Goal: Information Seeking & Learning: Learn about a topic

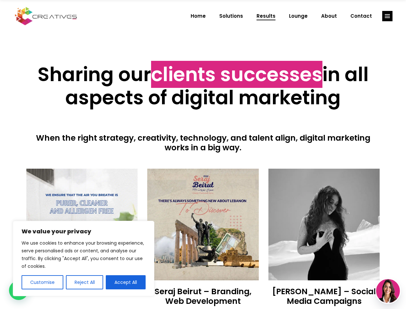
click at [203, 154] on div at bounding box center [203, 161] width 354 height 16
click at [42, 282] on button "Customise" at bounding box center [43, 282] width 42 height 14
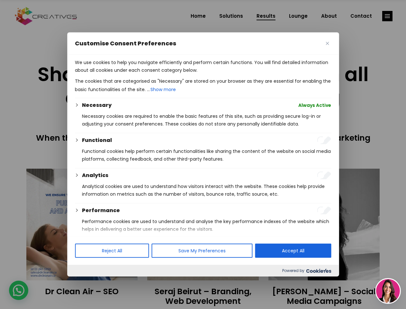
click at [84, 282] on div at bounding box center [203, 154] width 406 height 309
click at [126, 276] on div "Customise Consent Preferences We use cookies to help you navigate efficiently a…" at bounding box center [203, 155] width 272 height 244
click at [388, 16] on div at bounding box center [203, 154] width 406 height 309
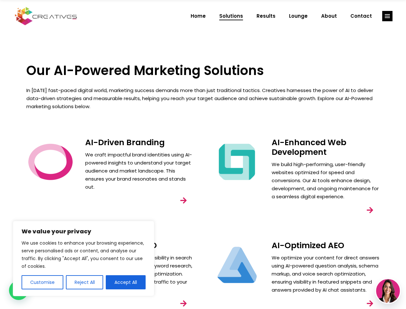
click at [203, 154] on div "AI-Enhanced Web Development We build high-performing, user-friendly websites op…" at bounding box center [296, 184] width 187 height 103
click at [42, 282] on button "Customise" at bounding box center [43, 282] width 42 height 14
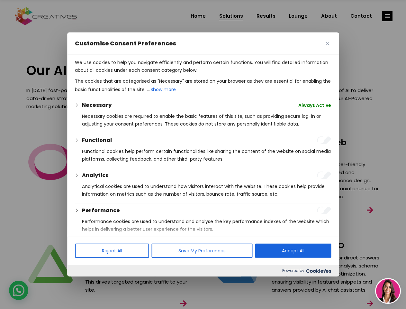
click at [84, 282] on div at bounding box center [203, 154] width 406 height 309
click at [126, 214] on div "Performance" at bounding box center [206, 211] width 249 height 8
click at [388, 16] on div at bounding box center [203, 154] width 406 height 309
click at [388, 291] on img at bounding box center [388, 291] width 24 height 24
